Goal: Communication & Community: Ask a question

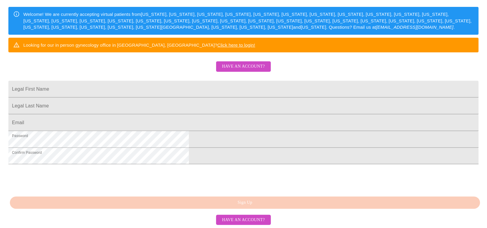
scroll to position [120, 0]
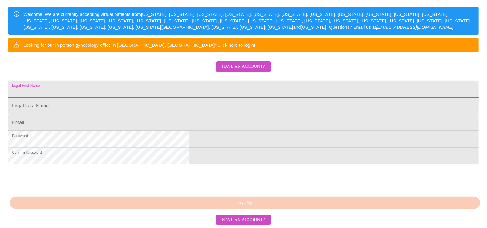
click at [183, 90] on input "Legal First Name" at bounding box center [243, 89] width 470 height 17
type input "[PERSON_NAME]"
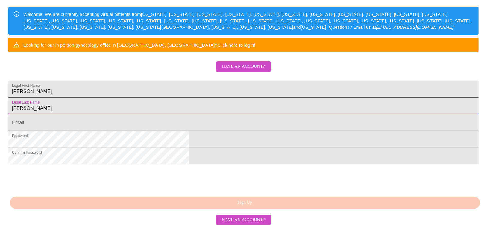
type input "[PERSON_NAME]"
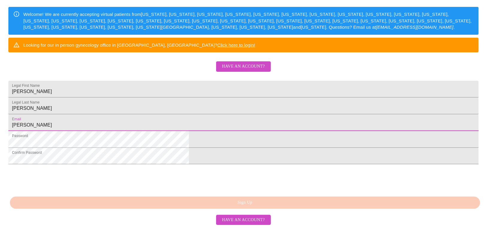
type input "[EMAIL_ADDRESS][DOMAIN_NAME]"
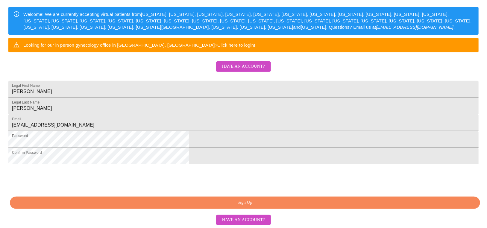
scroll to position [146, 0]
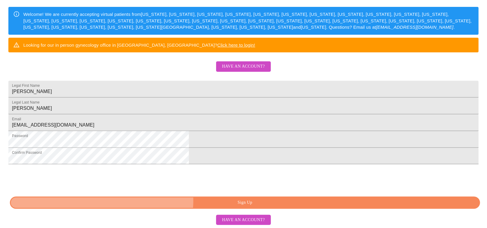
click at [246, 201] on span "Sign Up" at bounding box center [245, 202] width 457 height 7
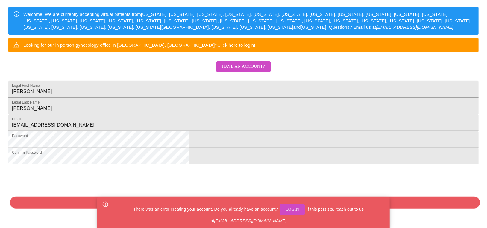
click at [289, 183] on div "0cAFcWeA7KgCOuEY4zqf7JPDPljMv-UMOtYa0QU8ty1loJht72sz21buOkEhVMOUerzGuVMAXEx50tg…" at bounding box center [243, 178] width 470 height 23
click at [246, 63] on span "Have an account?" at bounding box center [243, 66] width 43 height 7
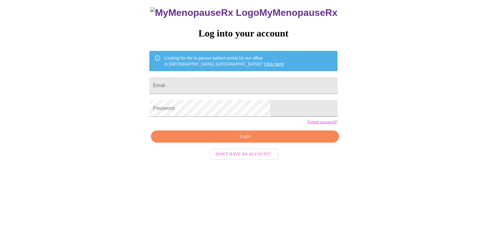
scroll to position [6, 0]
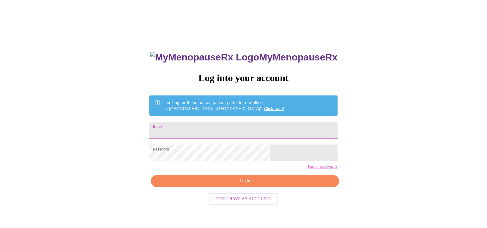
click at [218, 128] on input "Email" at bounding box center [243, 130] width 188 height 17
type input "[EMAIL_ADDRESS][DOMAIN_NAME]"
click at [245, 185] on span "Login" at bounding box center [245, 181] width 174 height 7
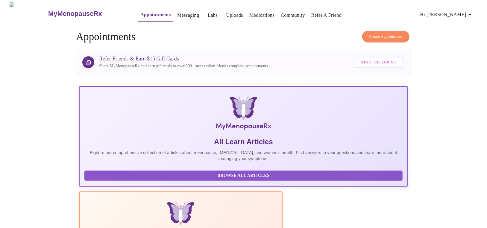
click at [177, 11] on link "Messaging" at bounding box center [188, 15] width 22 height 8
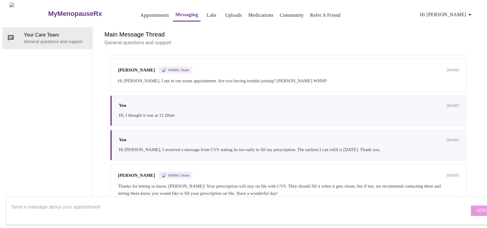
scroll to position [1896, 0]
click at [148, 201] on textarea "Send a message about your appointment" at bounding box center [240, 210] width 459 height 19
click at [113, 201] on textarea "Good morning," at bounding box center [240, 210] width 459 height 19
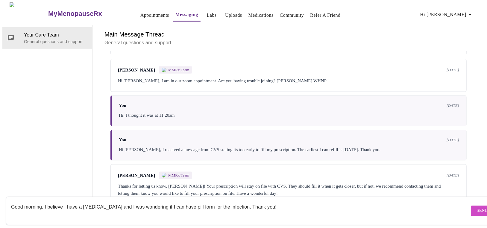
type textarea "Good morning, I believe I have a [MEDICAL_DATA] and I was wondering if I can ha…"
click at [471, 209] on button "Send" at bounding box center [482, 211] width 23 height 10
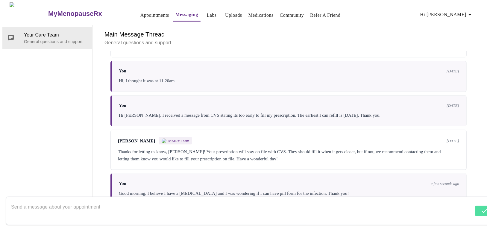
scroll to position [1889, 0]
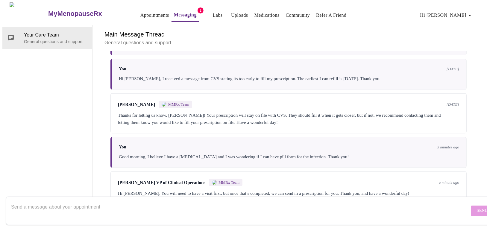
scroll to position [1881, 0]
click at [195, 201] on textarea "Send a message about your appointment" at bounding box center [240, 210] width 459 height 19
